Goal: Task Accomplishment & Management: Manage account settings

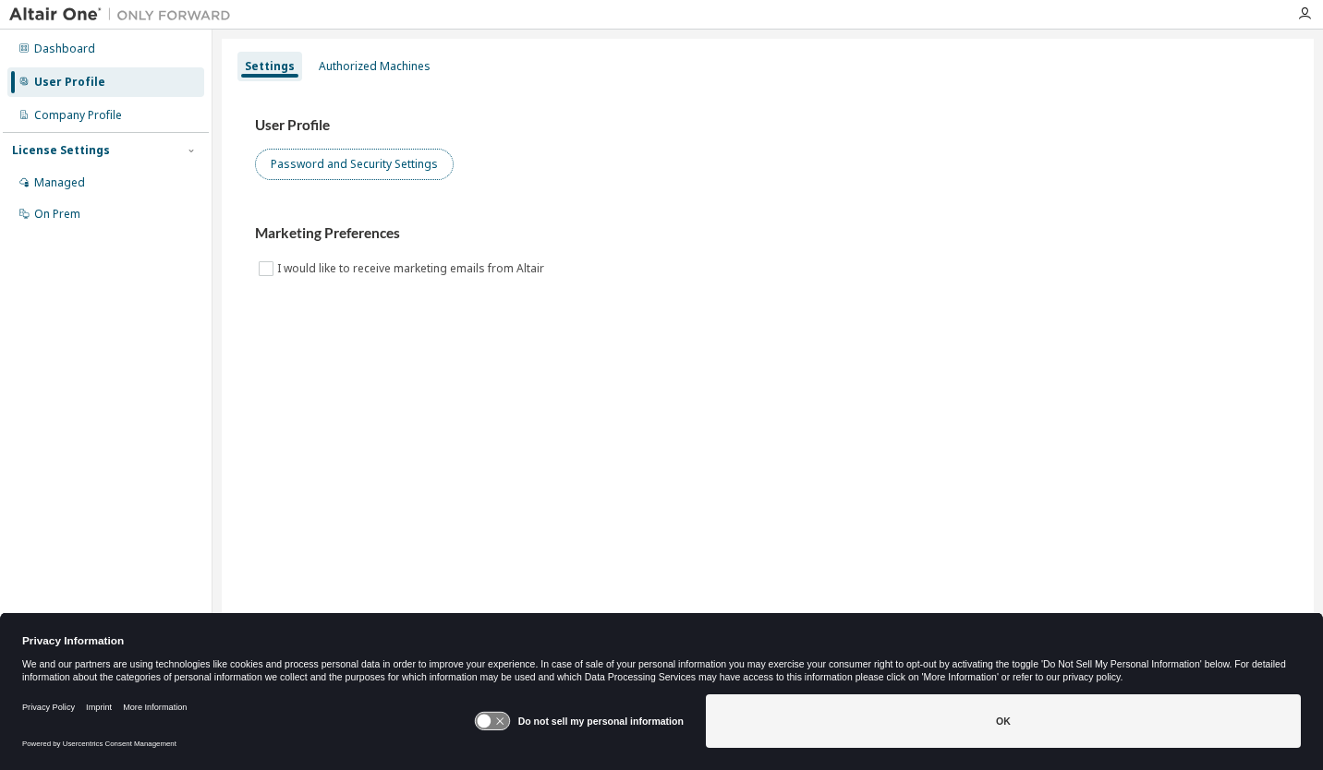
click at [344, 152] on button "Password and Security Settings" at bounding box center [354, 164] width 199 height 31
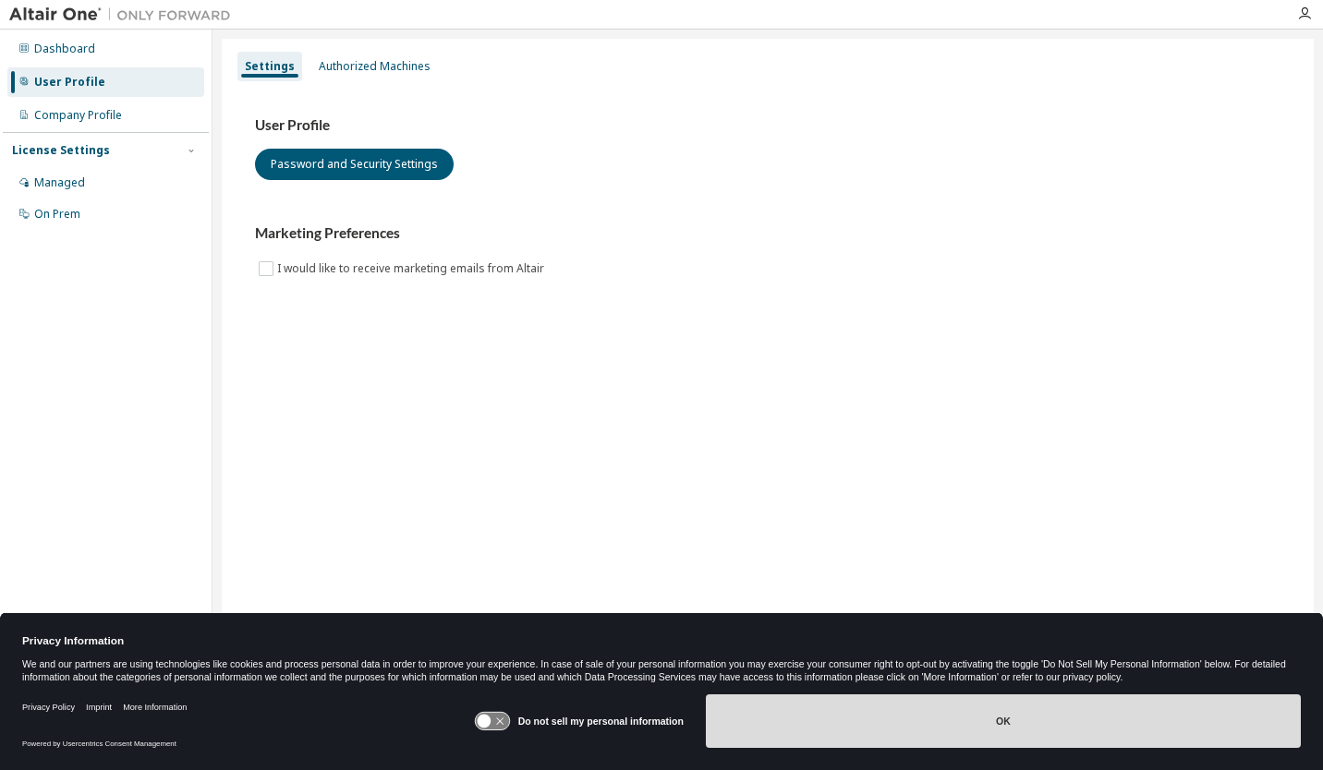
click at [809, 701] on button "OK" at bounding box center [1003, 722] width 595 height 54
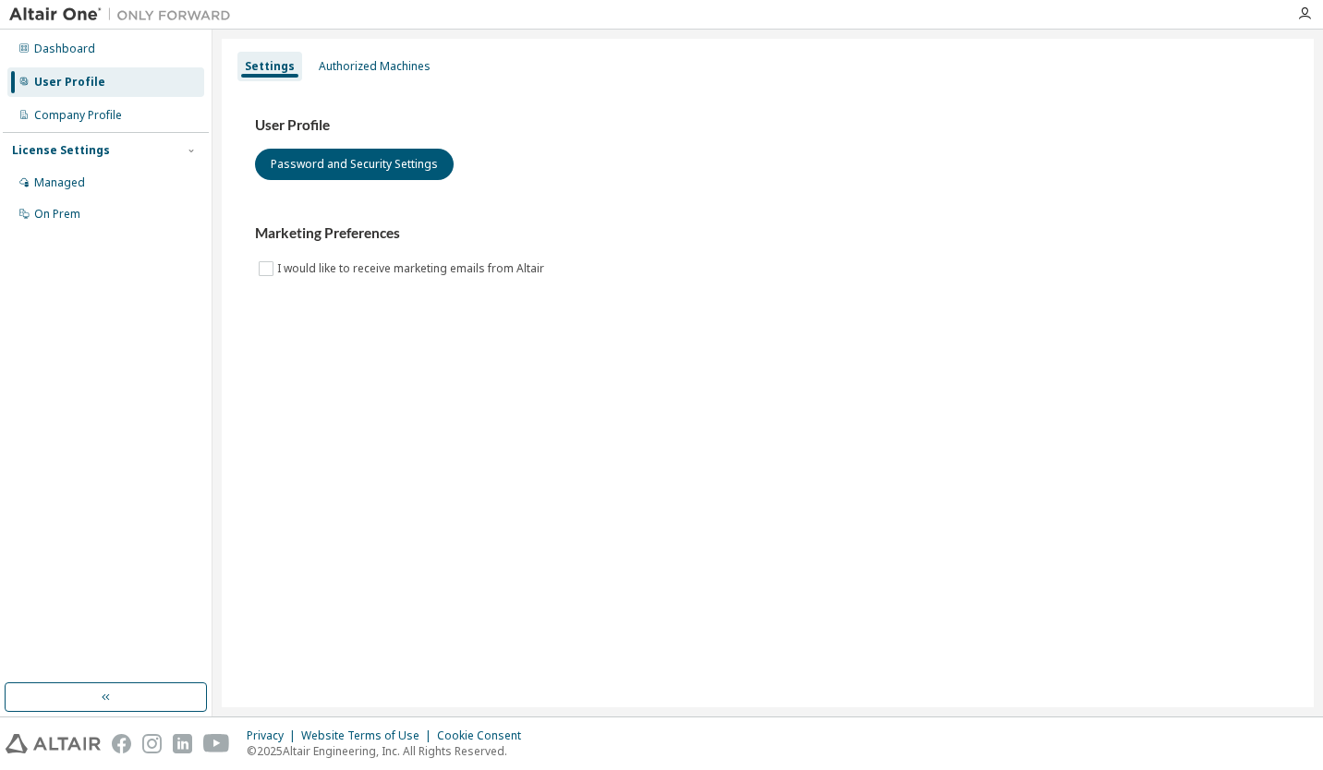
click at [61, 3] on div at bounding box center [120, 14] width 240 height 29
click at [70, 52] on div "Dashboard" at bounding box center [64, 49] width 61 height 15
